Goal: Task Accomplishment & Management: Complete application form

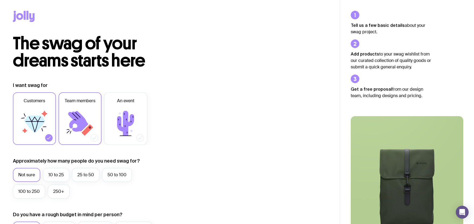
click at [76, 123] on icon at bounding box center [78, 121] width 20 height 21
click at [0, 0] on input "Team members" at bounding box center [0, 0] width 0 height 0
click at [38, 120] on icon at bounding box center [34, 124] width 21 height 17
click at [0, 0] on input "Customers" at bounding box center [0, 0] width 0 height 0
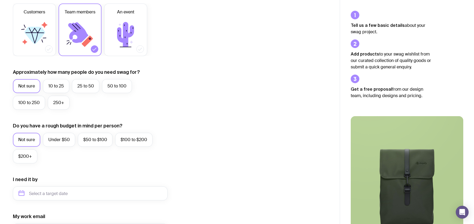
scroll to position [69, 0]
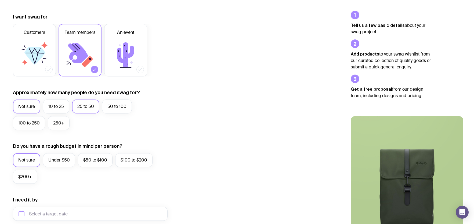
click at [85, 105] on label "25 to 50" at bounding box center [85, 107] width 27 height 14
click at [0, 0] on input "25 to 50" at bounding box center [0, 0] width 0 height 0
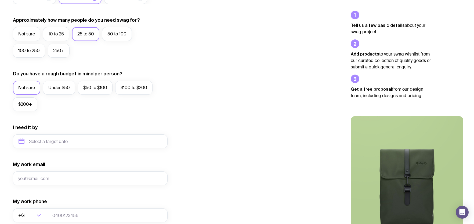
scroll to position [145, 0]
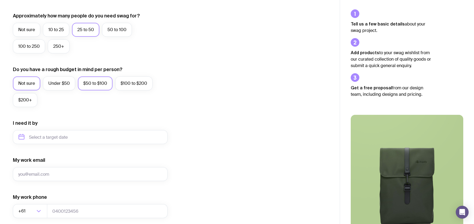
click at [95, 84] on label "$50 to $100" at bounding box center [95, 84] width 35 height 14
click at [0, 0] on input "$50 to $100" at bounding box center [0, 0] width 0 height 0
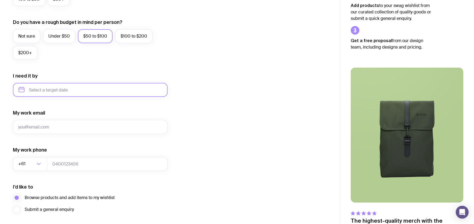
click at [121, 90] on input "text" at bounding box center [90, 90] width 155 height 14
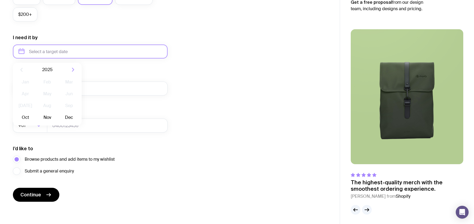
scroll to position [230, 0]
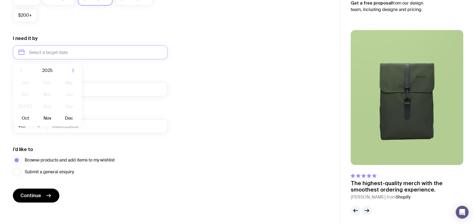
click at [21, 124] on div "Jan Feb Mar Apr May Jun [DATE] Aug Sep Oct Nov Dec" at bounding box center [47, 102] width 69 height 49
click at [24, 121] on button "Oct" at bounding box center [26, 118] width 20 height 11
type input "[DATE]"
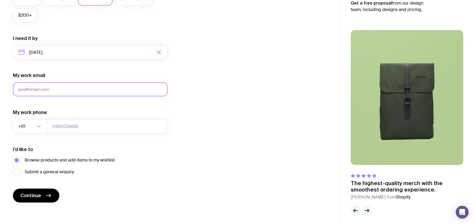
click at [52, 88] on input "My work email" at bounding box center [90, 90] width 155 height 14
type input "[PERSON_NAME][EMAIL_ADDRESS][PERSON_NAME][DOMAIN_NAME]"
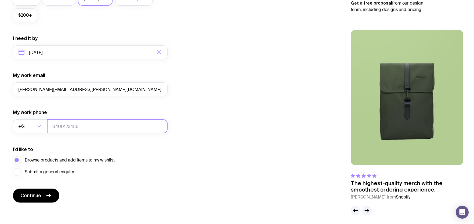
click at [57, 126] on input "tel" at bounding box center [107, 127] width 121 height 14
type input "0"
click at [137, 125] on input "44" at bounding box center [107, 127] width 121 height 14
type input "4"
type input "447563553"
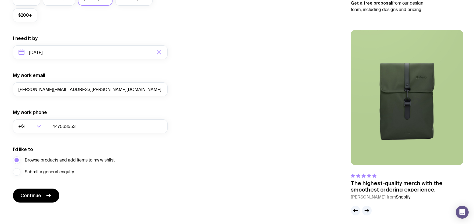
click at [146, 173] on div "I’d like to Browse products and add items to my wishlist Submit a general enqui…" at bounding box center [90, 161] width 155 height 30
click at [29, 196] on span "Continue" at bounding box center [30, 196] width 21 height 6
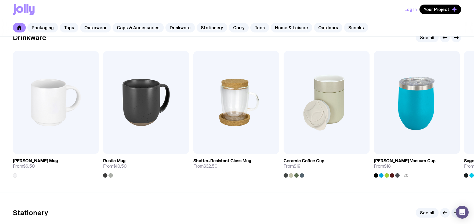
scroll to position [790, 0]
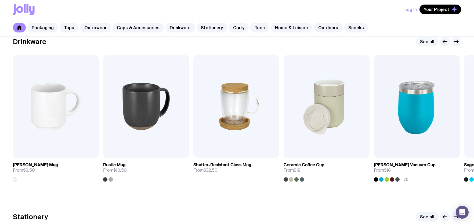
click at [428, 45] on link "See all" at bounding box center [427, 42] width 23 height 10
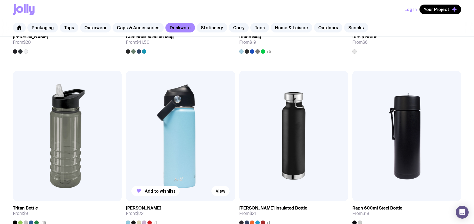
scroll to position [584, 0]
click at [185, 138] on img at bounding box center [180, 136] width 109 height 131
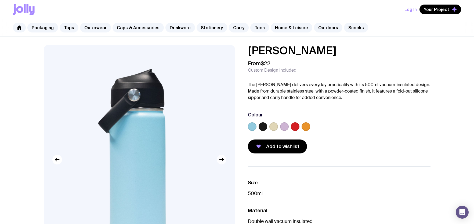
click at [221, 160] on icon "button" at bounding box center [222, 160] width 6 height 6
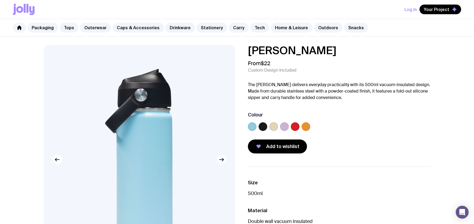
click at [221, 160] on icon "button" at bounding box center [222, 160] width 6 height 6
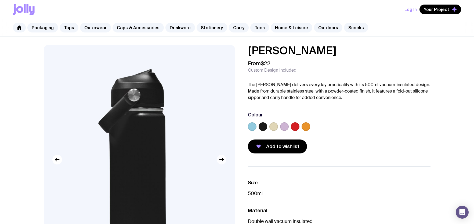
click at [221, 160] on icon "button" at bounding box center [222, 160] width 6 height 6
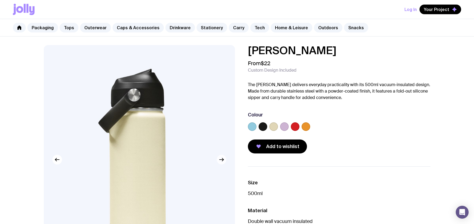
click at [221, 160] on icon "button" at bounding box center [222, 160] width 6 height 6
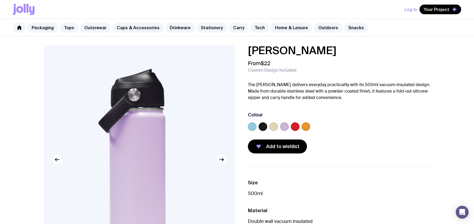
click at [221, 160] on icon "button" at bounding box center [222, 160] width 6 height 6
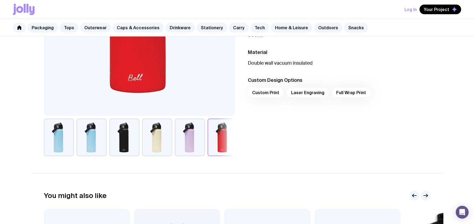
scroll to position [171, 0]
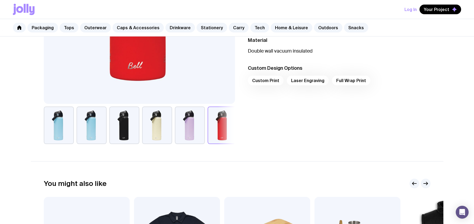
click at [147, 131] on button "button" at bounding box center [157, 126] width 30 height 38
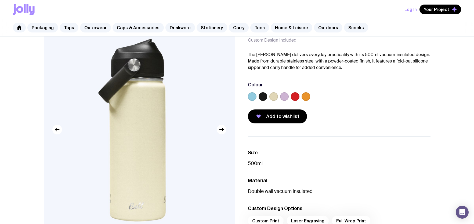
scroll to position [17, 0]
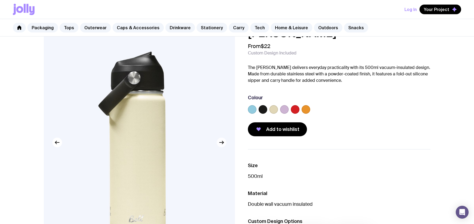
click at [223, 143] on icon "button" at bounding box center [222, 143] width 4 height 0
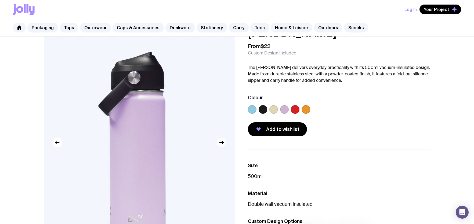
click at [223, 143] on icon "button" at bounding box center [222, 143] width 4 height 0
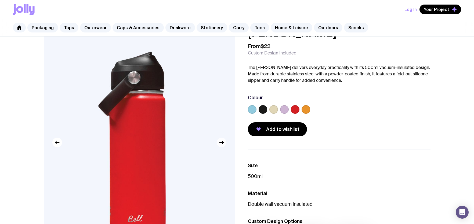
click at [222, 143] on icon "button" at bounding box center [222, 143] width 4 height 0
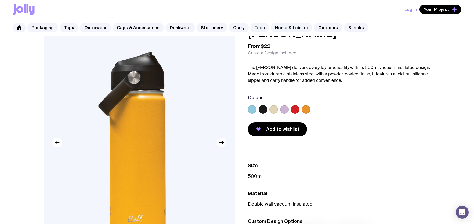
click at [222, 143] on icon "button" at bounding box center [222, 143] width 4 height 0
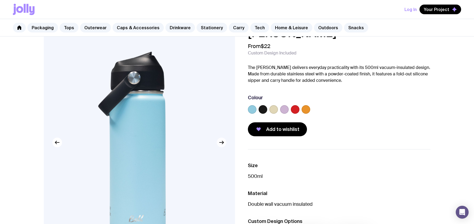
click at [222, 143] on icon "button" at bounding box center [222, 143] width 4 height 0
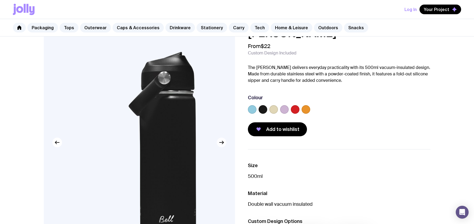
click at [222, 143] on icon "button" at bounding box center [222, 143] width 4 height 0
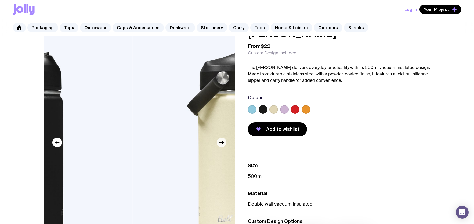
click at [222, 143] on icon "button" at bounding box center [222, 143] width 4 height 0
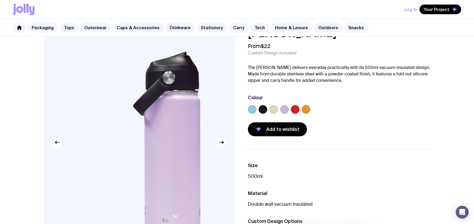
click at [222, 143] on icon "button" at bounding box center [222, 143] width 4 height 0
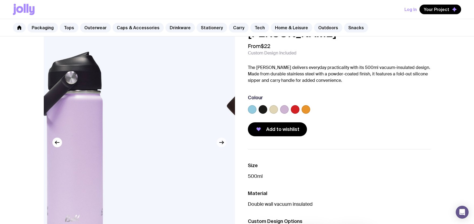
click at [222, 143] on icon "button" at bounding box center [222, 143] width 4 height 0
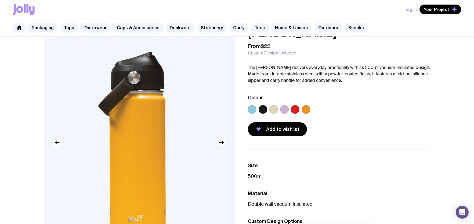
click at [222, 143] on icon "button" at bounding box center [222, 143] width 4 height 0
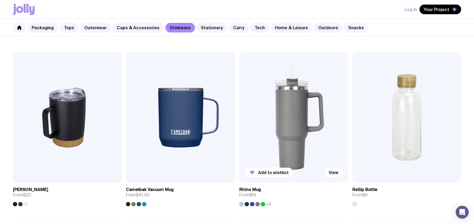
scroll to position [433, 0]
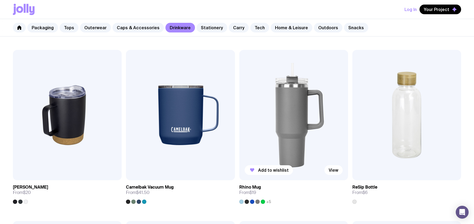
click at [277, 135] on img at bounding box center [293, 115] width 109 height 131
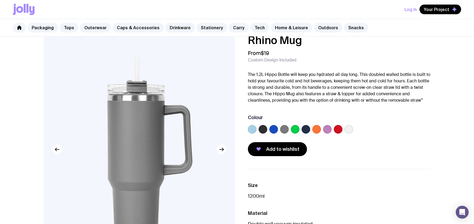
scroll to position [10, 0]
click at [217, 152] on div at bounding box center [139, 150] width 191 height 230
click at [219, 151] on icon "button" at bounding box center [222, 149] width 6 height 6
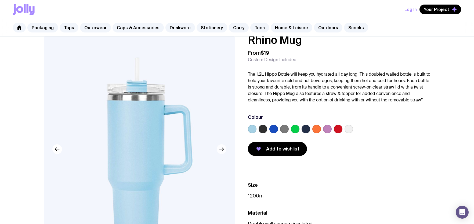
click at [219, 151] on icon "button" at bounding box center [222, 149] width 6 height 6
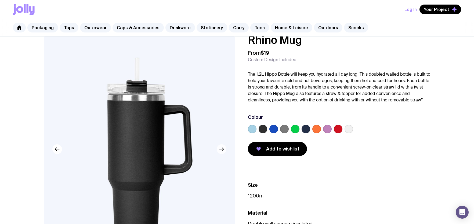
click at [219, 151] on icon "button" at bounding box center [222, 149] width 6 height 6
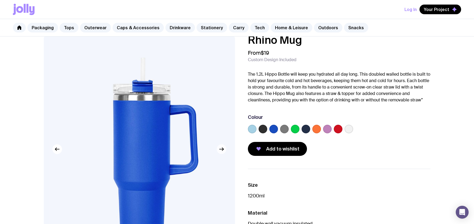
click at [219, 151] on icon "button" at bounding box center [222, 149] width 6 height 6
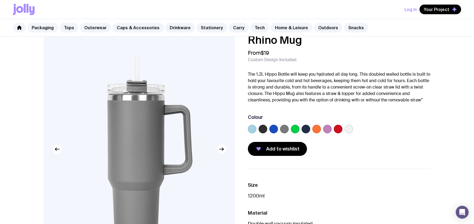
click at [219, 151] on icon "button" at bounding box center [222, 149] width 6 height 6
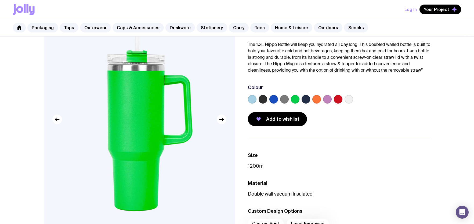
scroll to position [41, 0]
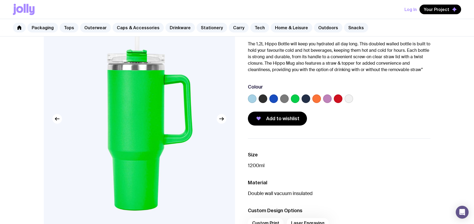
click at [249, 100] on label at bounding box center [252, 99] width 9 height 9
click at [0, 0] on input "radio" at bounding box center [0, 0] width 0 height 0
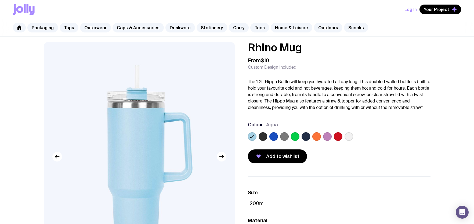
scroll to position [0, 0]
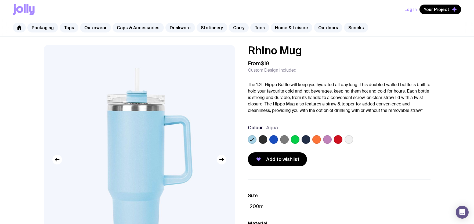
click at [347, 140] on label at bounding box center [349, 139] width 9 height 9
click at [0, 0] on input "radio" at bounding box center [0, 0] width 0 height 0
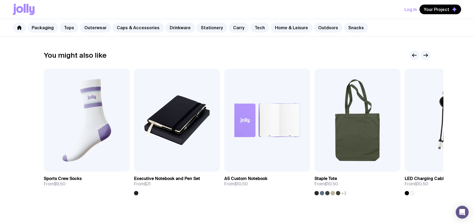
scroll to position [300, 0]
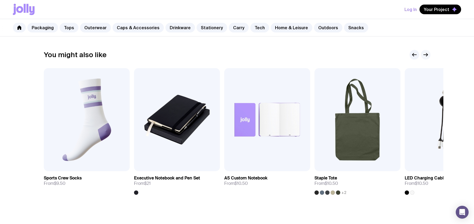
click at [426, 54] on icon "button" at bounding box center [426, 55] width 6 height 6
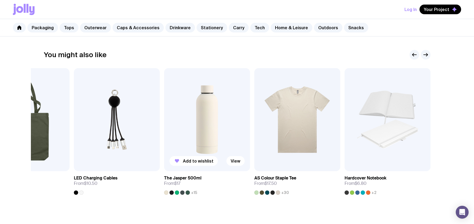
click at [194, 122] on img at bounding box center [207, 119] width 86 height 103
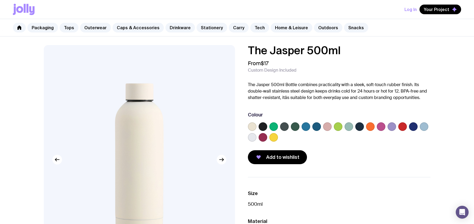
click at [225, 164] on img at bounding box center [139, 160] width 191 height 230
click at [220, 161] on icon "button" at bounding box center [222, 160] width 6 height 6
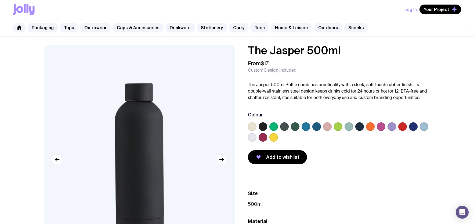
click at [220, 161] on icon "button" at bounding box center [222, 160] width 6 height 6
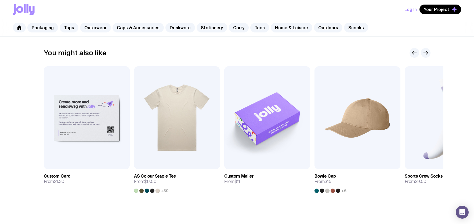
scroll to position [304, 0]
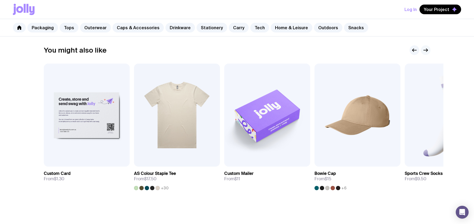
click at [424, 51] on icon "button" at bounding box center [426, 50] width 6 height 6
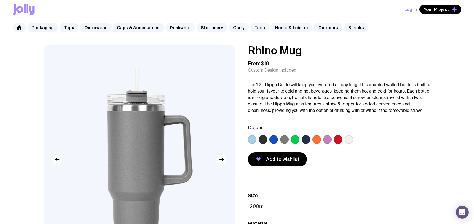
click at [170, 29] on link "Drinkware" at bounding box center [181, 28] width 30 height 10
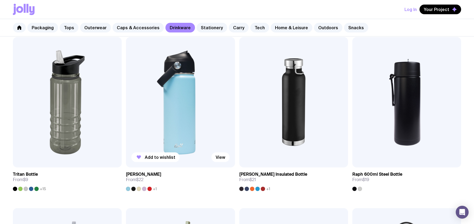
scroll to position [615, 0]
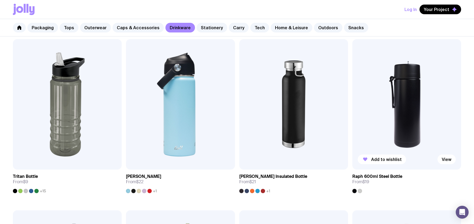
click at [381, 104] on img at bounding box center [407, 104] width 109 height 131
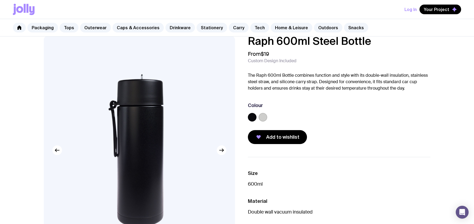
scroll to position [10, 0]
click at [219, 156] on img at bounding box center [139, 150] width 191 height 230
click at [221, 153] on icon "button" at bounding box center [222, 150] width 6 height 6
click at [264, 117] on label at bounding box center [263, 117] width 9 height 9
click at [0, 0] on input "radio" at bounding box center [0, 0] width 0 height 0
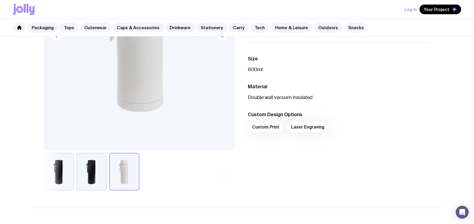
scroll to position [130, 0]
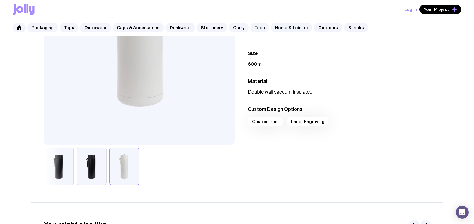
click at [269, 121] on div "Custom Print Laser Engraving" at bounding box center [339, 123] width 183 height 13
click at [274, 122] on div "Custom Print Laser Engraving" at bounding box center [339, 123] width 183 height 13
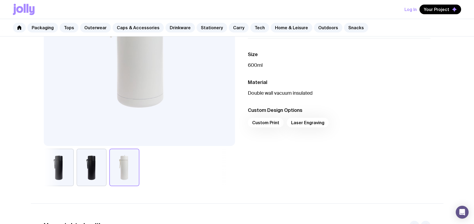
click at [259, 127] on div "Custom Print Laser Engraving" at bounding box center [339, 124] width 183 height 13
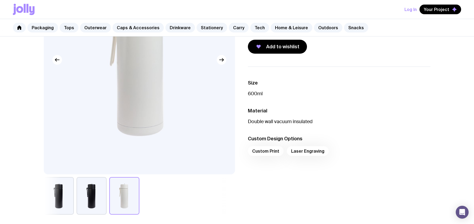
scroll to position [8, 0]
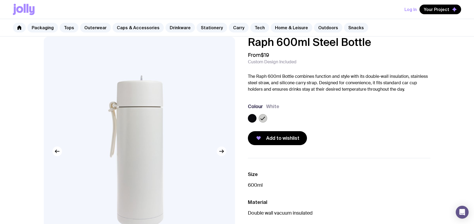
click at [221, 155] on button "button" at bounding box center [222, 152] width 10 height 10
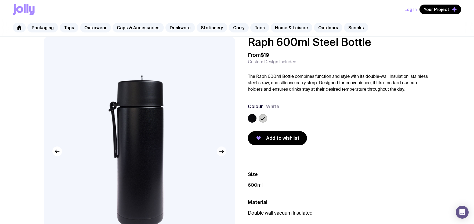
click at [221, 155] on button "button" at bounding box center [222, 152] width 10 height 10
click at [222, 156] on button "button" at bounding box center [222, 152] width 10 height 10
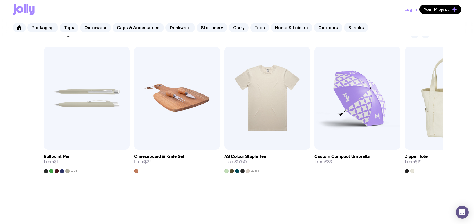
scroll to position [331, 0]
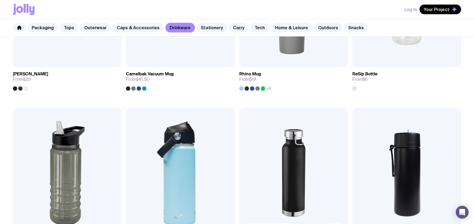
scroll to position [648, 0]
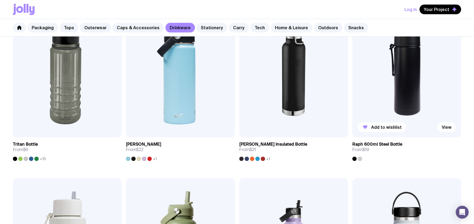
click at [393, 90] on img at bounding box center [407, 72] width 109 height 131
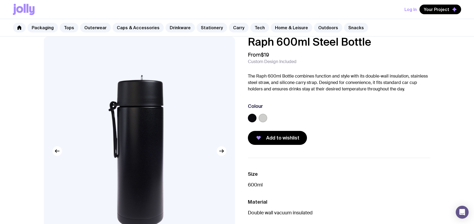
scroll to position [10, 0]
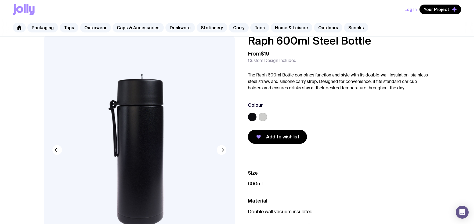
click at [265, 115] on label at bounding box center [263, 117] width 9 height 9
click at [0, 0] on input "radio" at bounding box center [0, 0] width 0 height 0
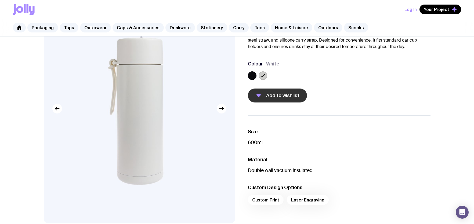
scroll to position [54, 0]
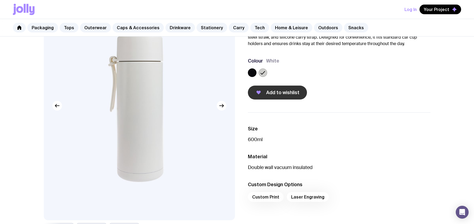
click at [288, 92] on span "Add to wishlist" at bounding box center [282, 92] width 33 height 6
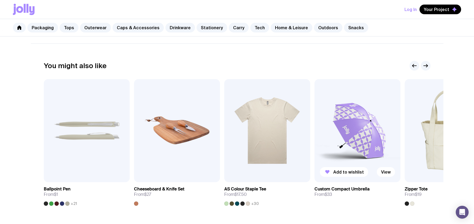
scroll to position [289, 0]
click at [349, 131] on img at bounding box center [358, 130] width 86 height 103
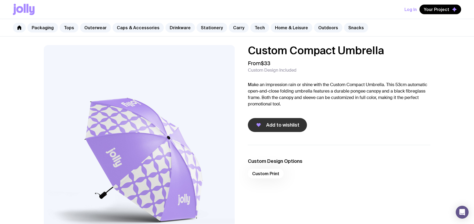
click at [288, 123] on span "Add to wishlist" at bounding box center [282, 125] width 33 height 6
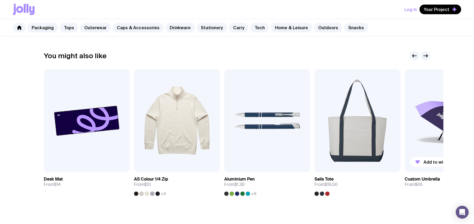
scroll to position [239, 0]
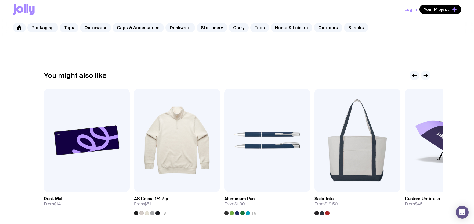
click at [423, 76] on icon "button" at bounding box center [426, 75] width 6 height 6
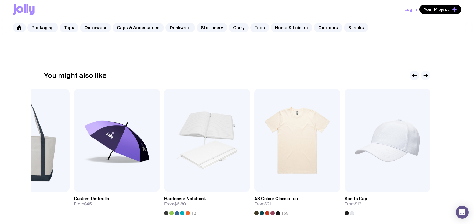
click at [423, 76] on icon "button" at bounding box center [426, 75] width 6 height 6
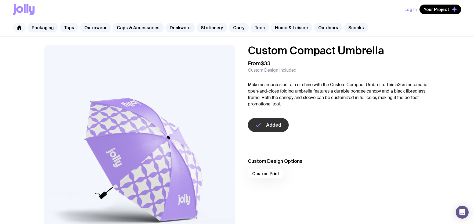
click at [16, 24] on link at bounding box center [19, 28] width 13 height 10
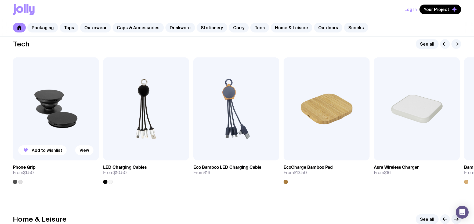
scroll to position [1314, 0]
click at [454, 45] on icon "button" at bounding box center [456, 44] width 6 height 6
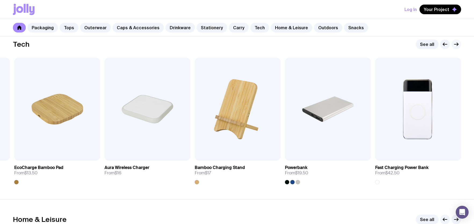
click at [454, 45] on icon "button" at bounding box center [456, 44] width 6 height 6
click at [425, 44] on link "See all" at bounding box center [427, 45] width 23 height 10
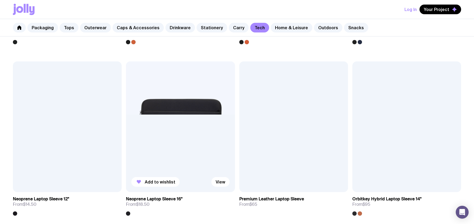
scroll to position [935, 0]
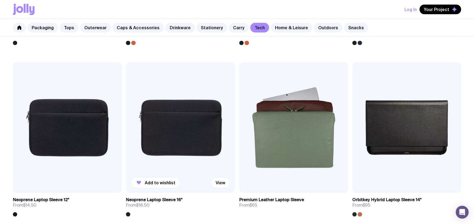
click at [163, 125] on img at bounding box center [180, 127] width 109 height 131
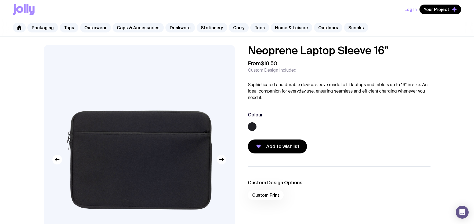
click at [217, 160] on button "button" at bounding box center [222, 160] width 10 height 10
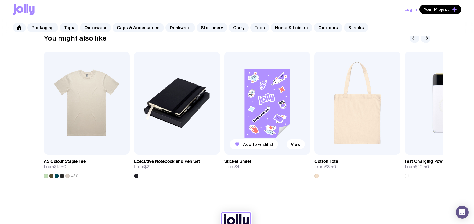
scroll to position [315, 0]
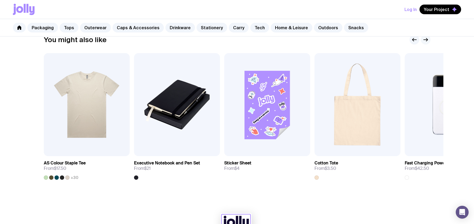
click at [429, 39] on icon "button" at bounding box center [426, 40] width 6 height 6
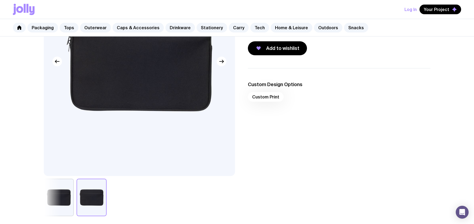
scroll to position [0, 0]
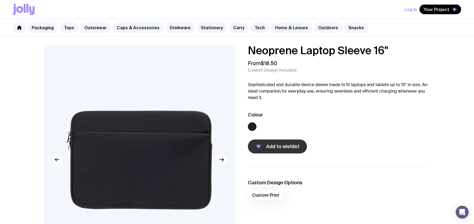
click at [294, 151] on button "Add to wishlist" at bounding box center [277, 147] width 59 height 14
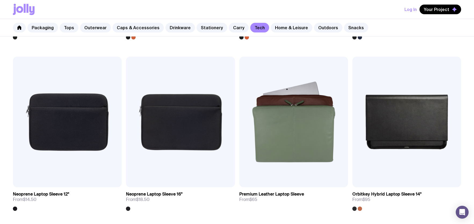
scroll to position [949, 0]
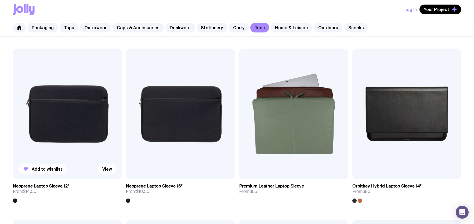
click at [34, 170] on span "Add to wishlist" at bounding box center [47, 169] width 31 height 5
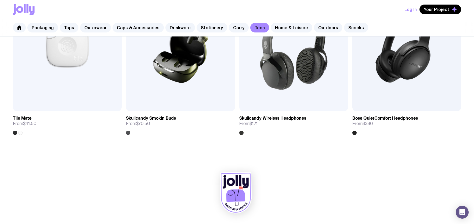
scroll to position [1191, 0]
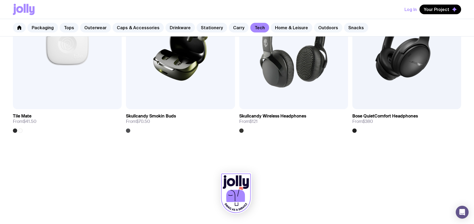
click at [317, 30] on link "Outdoors" at bounding box center [328, 28] width 28 height 10
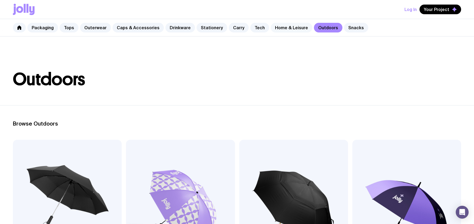
click at [284, 28] on link "Home & Leisure" at bounding box center [292, 28] width 42 height 10
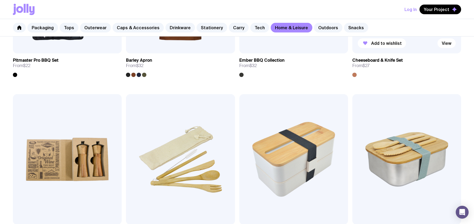
scroll to position [416, 0]
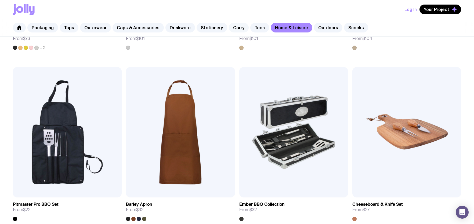
click at [233, 27] on link "Carry" at bounding box center [239, 28] width 20 height 10
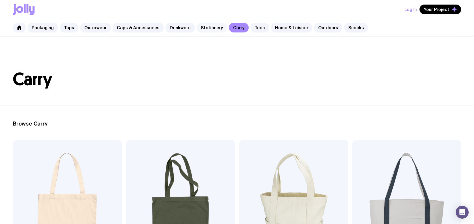
click at [197, 28] on link "Stationery" at bounding box center [212, 28] width 31 height 10
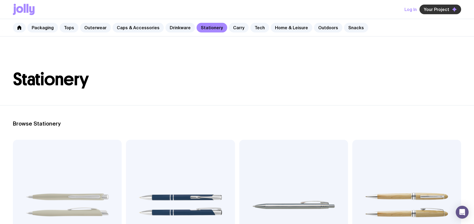
click at [443, 9] on span "Your Project" at bounding box center [437, 9] width 26 height 5
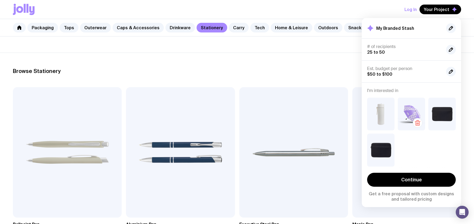
scroll to position [54, 0]
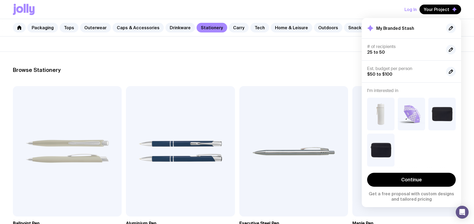
click at [323, 70] on h2 "Browse Stationery" at bounding box center [237, 70] width 449 height 6
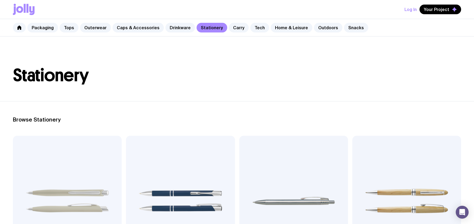
scroll to position [0, 0]
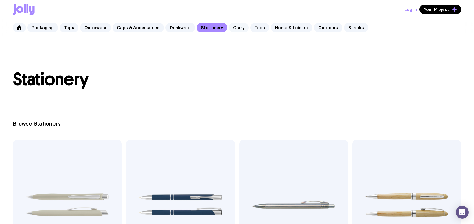
click at [229, 28] on link "Carry" at bounding box center [239, 28] width 20 height 10
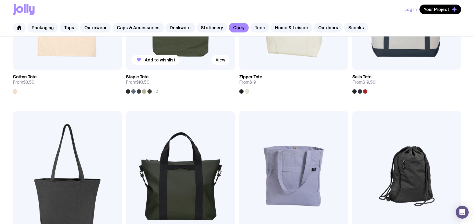
scroll to position [202, 0]
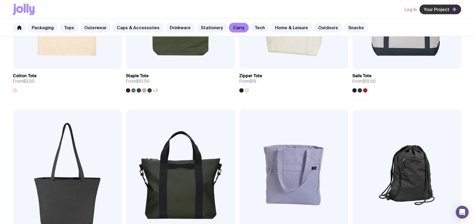
click at [436, 9] on span "Your Project" at bounding box center [437, 9] width 26 height 5
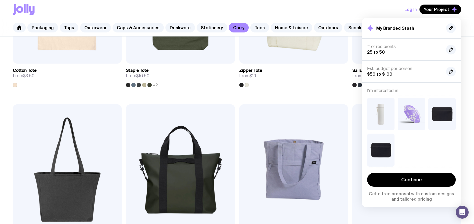
scroll to position [208, 0]
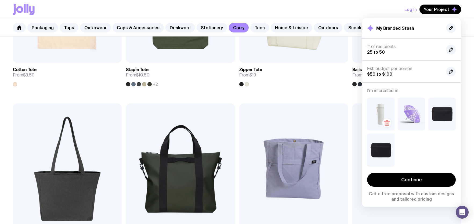
click at [377, 115] on img at bounding box center [380, 114] width 27 height 33
click at [388, 106] on img at bounding box center [380, 114] width 27 height 33
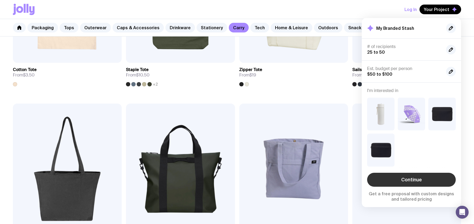
click at [401, 183] on link "Continue" at bounding box center [411, 180] width 89 height 14
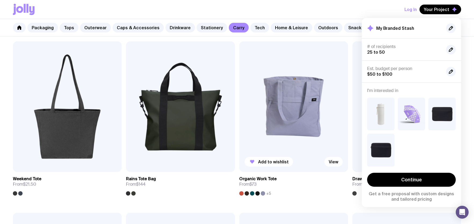
scroll to position [306, 0]
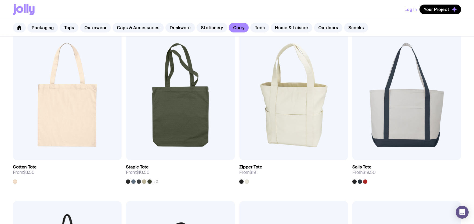
scroll to position [0, 0]
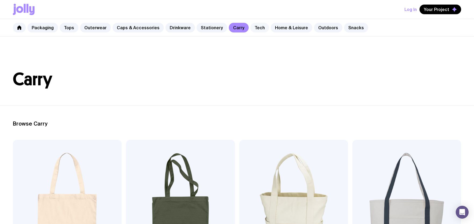
click at [252, 31] on link "Tech" at bounding box center [259, 28] width 19 height 10
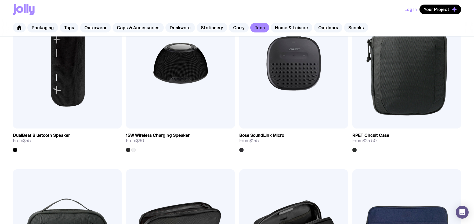
scroll to position [657, 0]
